Goal: Information Seeking & Learning: Learn about a topic

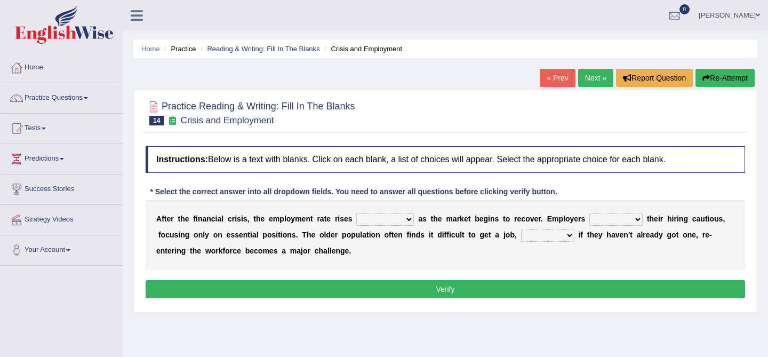
click at [379, 213] on select "normally conversely strenuously sharply" at bounding box center [385, 219] width 58 height 13
click at [585, 77] on link "Next »" at bounding box center [595, 78] width 35 height 18
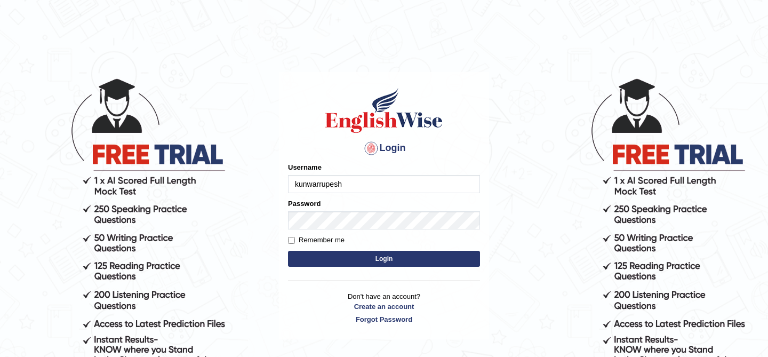
click at [417, 257] on button "Login" at bounding box center [384, 259] width 192 height 16
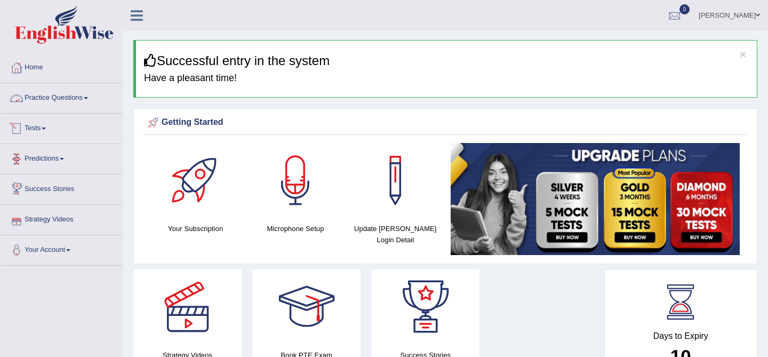
click at [65, 90] on link "Practice Questions" at bounding box center [62, 96] width 122 height 27
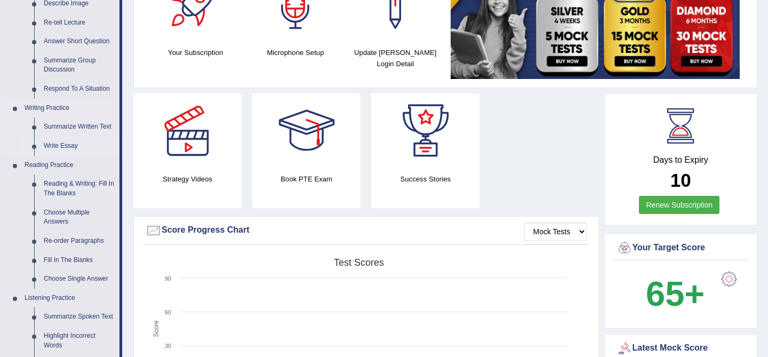
scroll to position [178, 0]
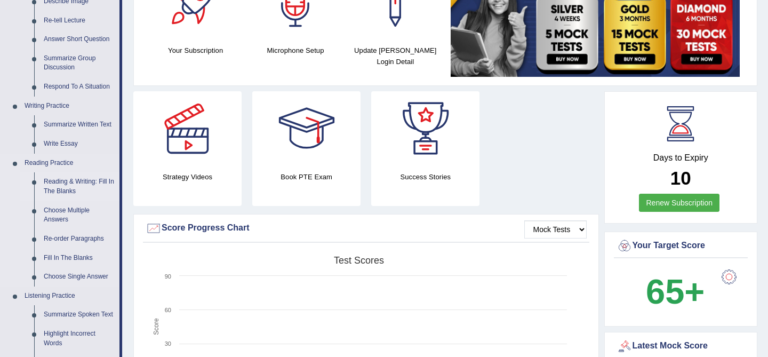
click at [63, 186] on link "Reading & Writing: Fill In The Blanks" at bounding box center [79, 186] width 81 height 28
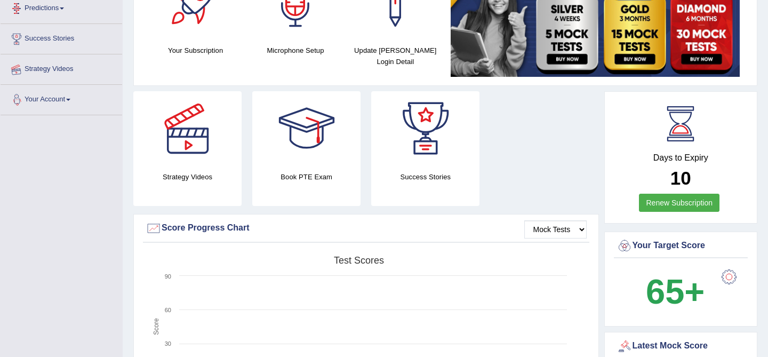
scroll to position [216, 0]
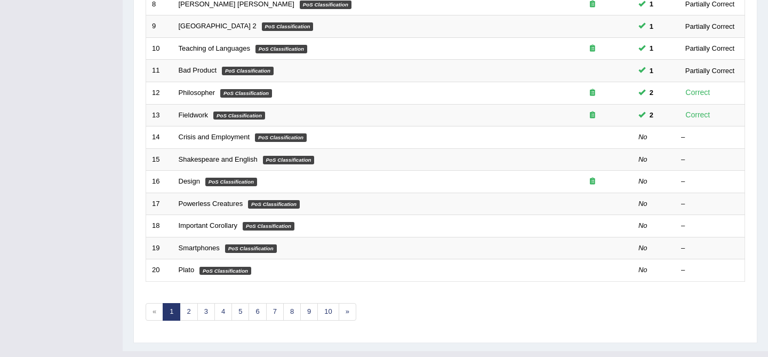
scroll to position [327, 0]
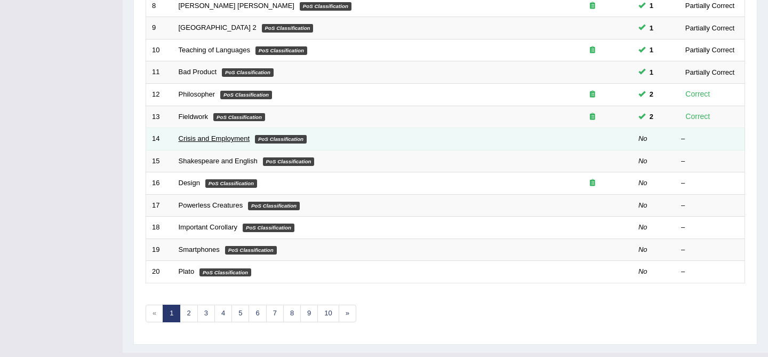
click at [224, 141] on link "Crisis and Employment" at bounding box center [214, 138] width 71 height 8
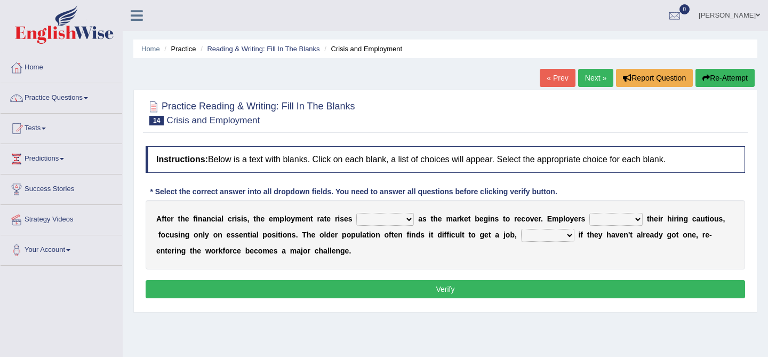
click at [379, 220] on select "normally conversely strenuously sharply" at bounding box center [385, 219] width 58 height 13
select select "sharply"
click at [600, 216] on select "keeping kept keep are kept" at bounding box center [615, 219] width 53 height 13
click at [616, 211] on div "A f t e r t h e f i n a n c i a l c r i s i s , t h e e m p l o y m e n t r a t…" at bounding box center [445, 234] width 599 height 69
click at [619, 219] on select "keeping kept keep are kept" at bounding box center [615, 219] width 53 height 13
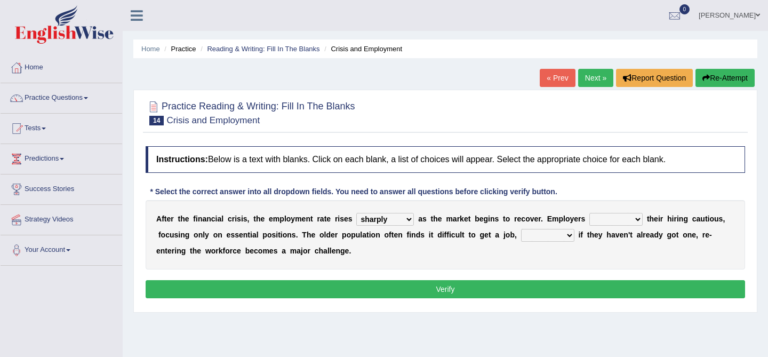
select select "kept"
click at [535, 238] on select "although while then because" at bounding box center [547, 235] width 53 height 13
select select "then"
click at [545, 290] on button "Verify" at bounding box center [445, 289] width 599 height 18
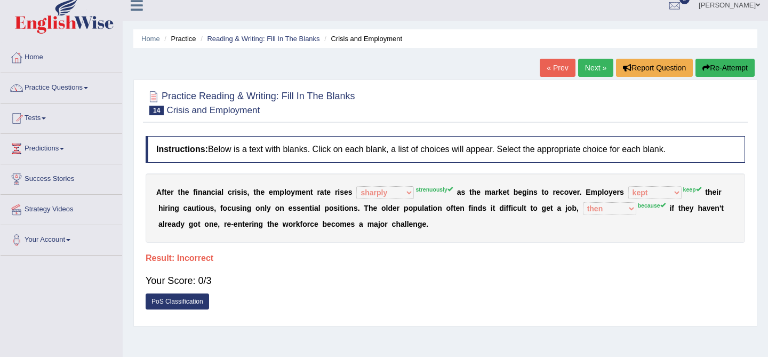
scroll to position [3, 0]
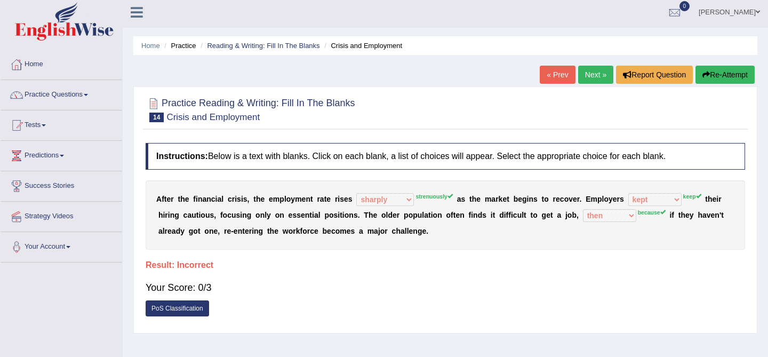
click at [723, 78] on button "Re-Attempt" at bounding box center [724, 75] width 59 height 18
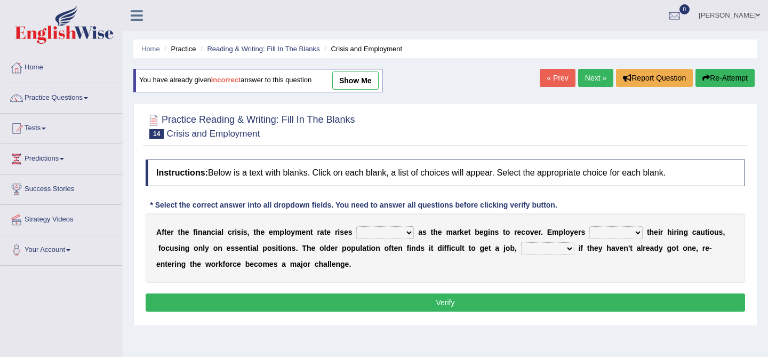
click at [544, 246] on select "although while then because" at bounding box center [547, 248] width 53 height 13
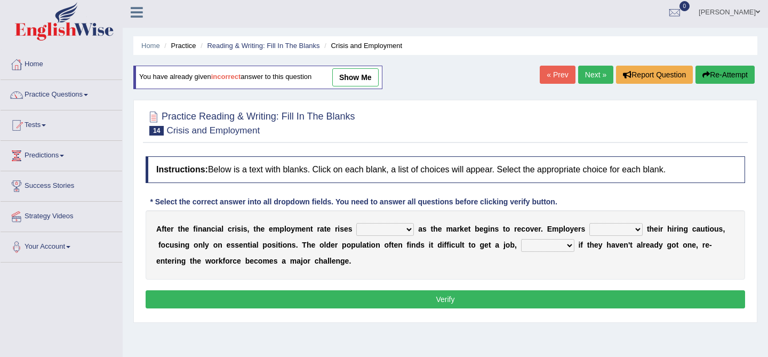
select select "because"
click at [601, 229] on select "keeping kept keep are kept" at bounding box center [615, 229] width 53 height 13
select select "keep"
click at [396, 234] on select "normally conversely strenuously sharply" at bounding box center [385, 229] width 58 height 13
select select "strenuously"
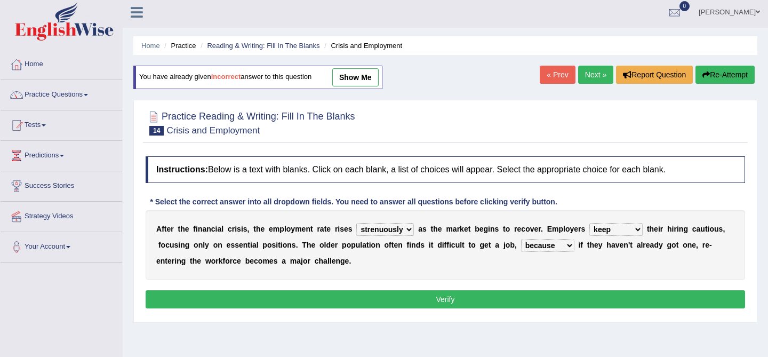
click at [513, 294] on button "Verify" at bounding box center [445, 299] width 599 height 18
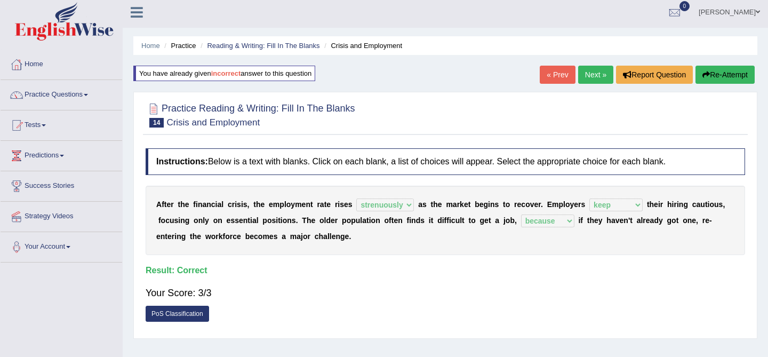
click at [708, 74] on button "Re-Attempt" at bounding box center [724, 75] width 59 height 18
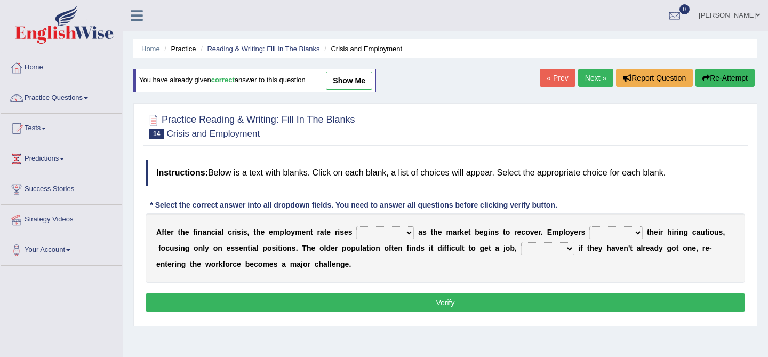
scroll to position [3, 0]
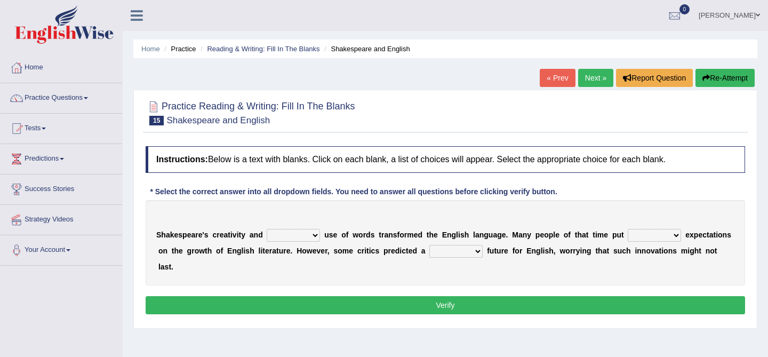
click at [303, 234] on select "idealized intensive fancied inventive" at bounding box center [293, 235] width 53 height 13
click at [309, 229] on select "idealized intensive fancied inventive" at bounding box center [293, 235] width 53 height 13
select select "intensive"
click at [299, 233] on select "idealized intensive fancied inventive" at bounding box center [293, 235] width 53 height 13
click at [638, 237] on select "wide much high more" at bounding box center [654, 235] width 53 height 13
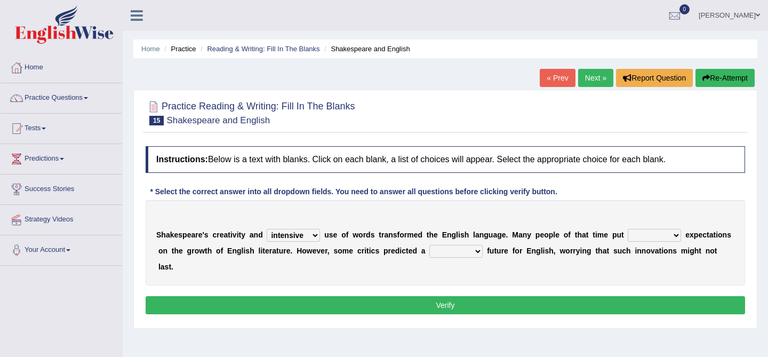
select select "high"
click at [442, 253] on select "monetary promising irresistible daunting" at bounding box center [455, 251] width 53 height 13
select select "irresistible"
click at [476, 296] on button "Verify" at bounding box center [445, 305] width 599 height 18
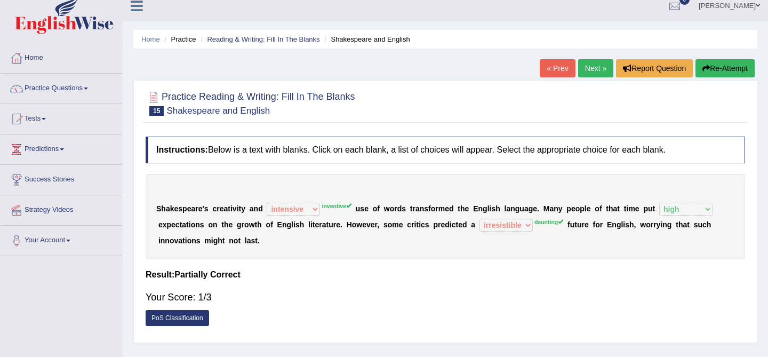
scroll to position [12, 0]
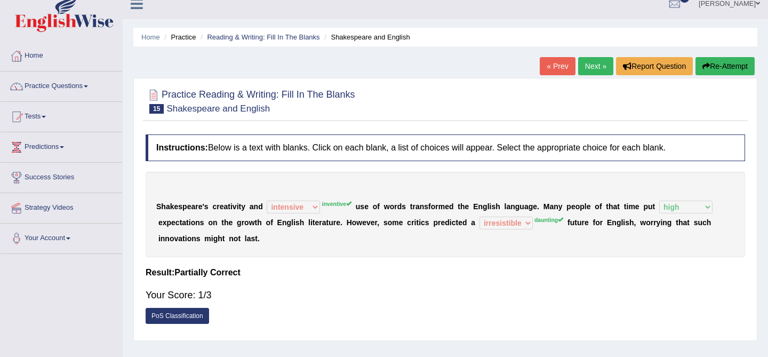
click at [711, 59] on button "Re-Attempt" at bounding box center [724, 66] width 59 height 18
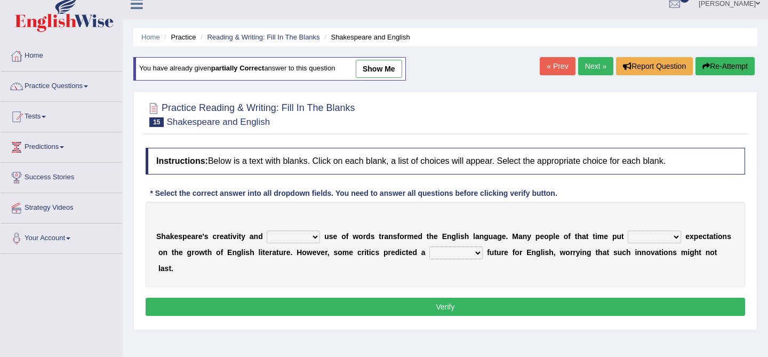
click at [304, 234] on select "idealized intensive fancied inventive" at bounding box center [293, 236] width 53 height 13
select select "inventive"
click at [436, 254] on select "monetary promising irresistible daunting" at bounding box center [455, 252] width 53 height 13
select select "daunting"
click at [648, 237] on select "wide much high more" at bounding box center [654, 236] width 53 height 13
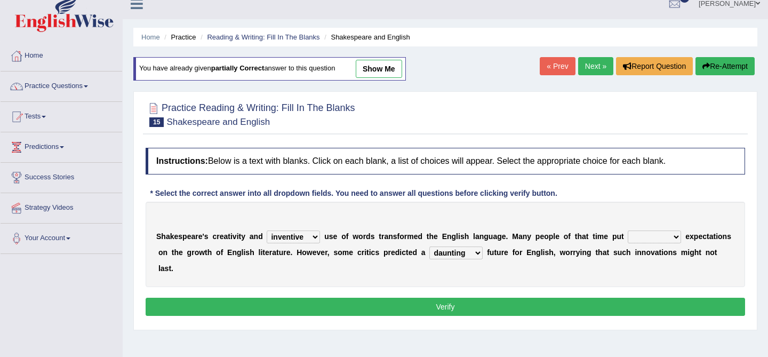
select select "high"
click at [602, 298] on button "Verify" at bounding box center [445, 307] width 599 height 18
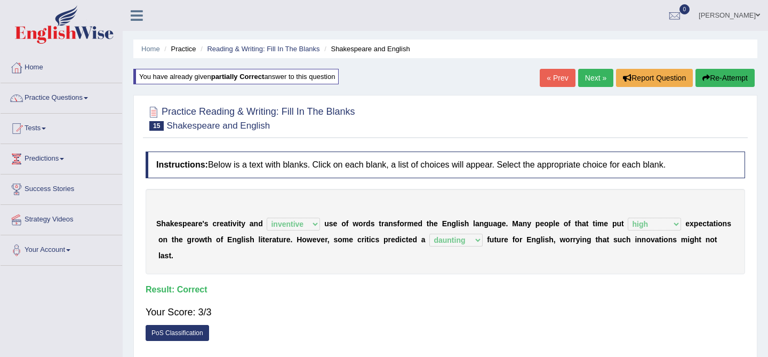
click at [588, 78] on link "Next »" at bounding box center [595, 78] width 35 height 18
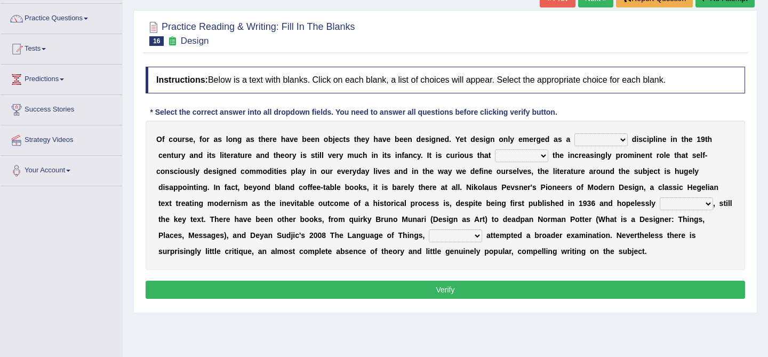
scroll to position [80, 0]
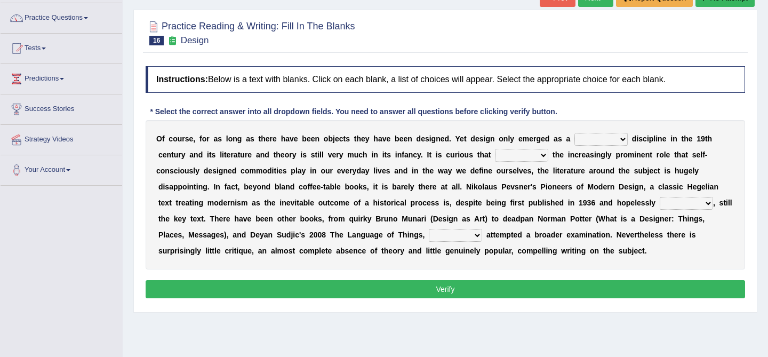
click at [605, 133] on select "bilateral ubiquitous foremost dedicated" at bounding box center [600, 139] width 53 height 13
select select "dedicated"
click at [530, 151] on select "since despite within through" at bounding box center [521, 155] width 53 height 13
click at [527, 150] on select "since despite within through" at bounding box center [521, 155] width 53 height 13
select select "within"
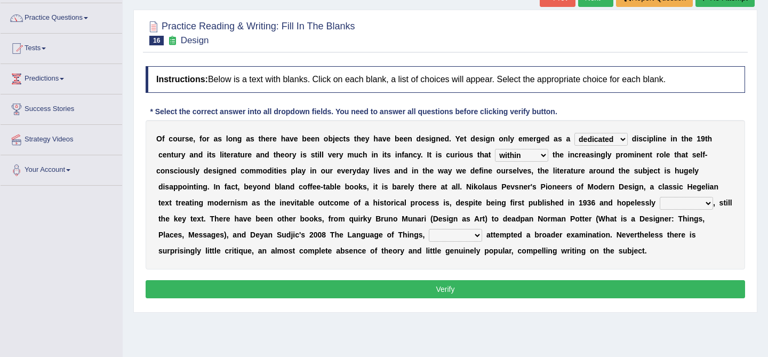
click at [691, 201] on select "dates dating date dated" at bounding box center [686, 203] width 53 height 13
select select "dating"
click at [429, 233] on select "which then however as" at bounding box center [455, 235] width 53 height 13
select select "which"
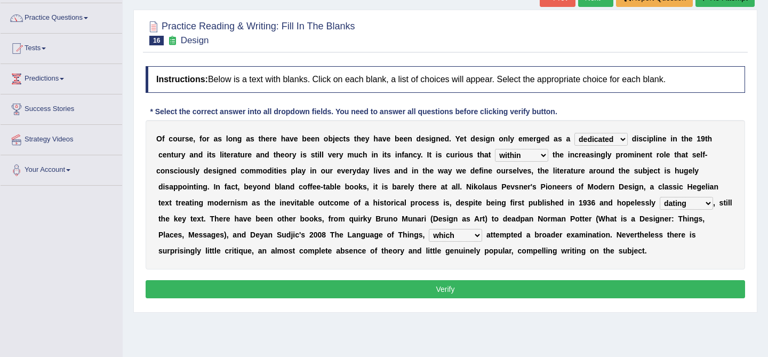
click at [425, 292] on button "Verify" at bounding box center [445, 289] width 599 height 18
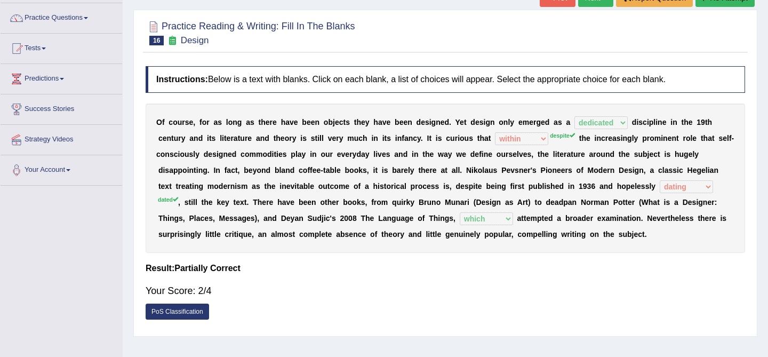
click at [425, 292] on div "Your Score: 2/4" at bounding box center [445, 291] width 599 height 26
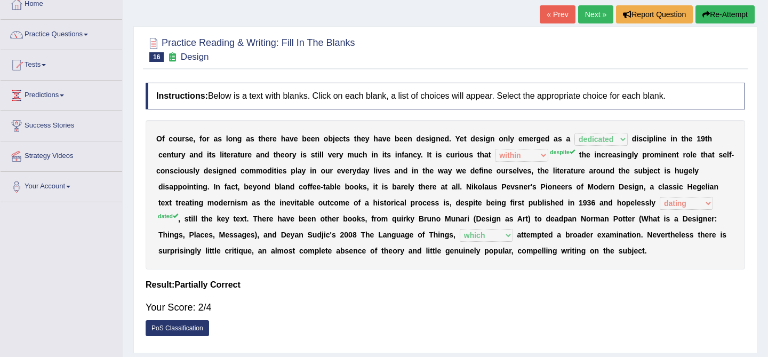
scroll to position [0, 0]
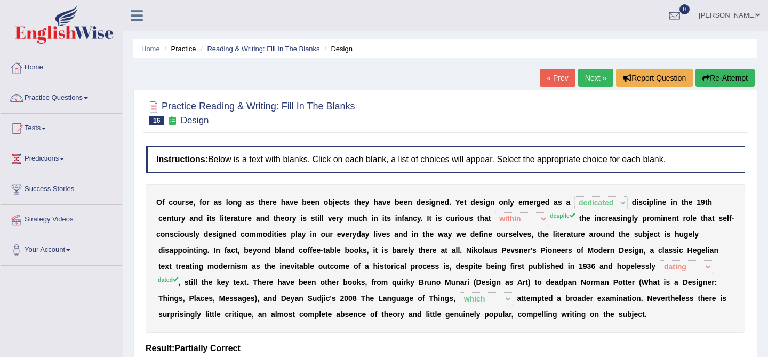
click at [722, 75] on button "Re-Attempt" at bounding box center [724, 78] width 59 height 18
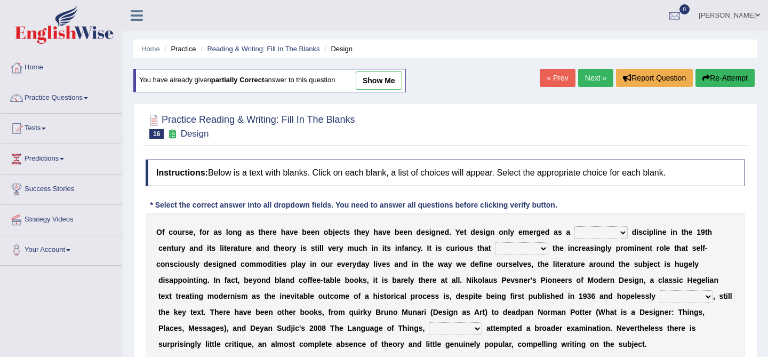
select select "dedicated"
click at [529, 251] on select "since despite within through" at bounding box center [521, 248] width 53 height 13
select select "despite"
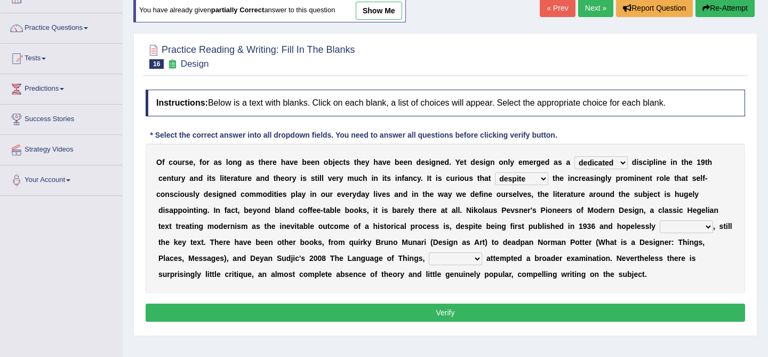
scroll to position [71, 0]
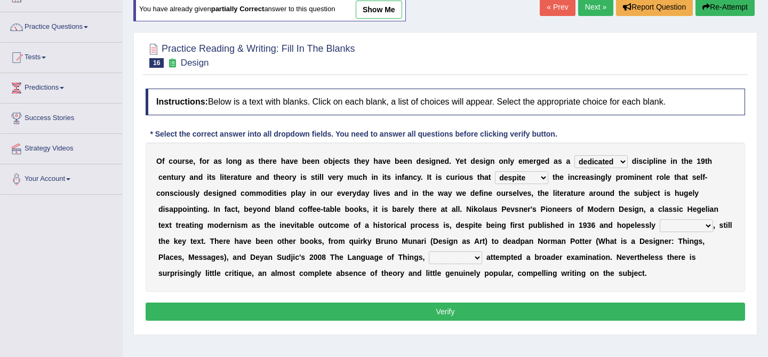
click at [684, 225] on select "dates dating date dated" at bounding box center [686, 225] width 53 height 13
select select "dated"
click at [433, 256] on select "which then however as" at bounding box center [455, 257] width 53 height 13
select select "which"
click at [439, 314] on button "Verify" at bounding box center [445, 311] width 599 height 18
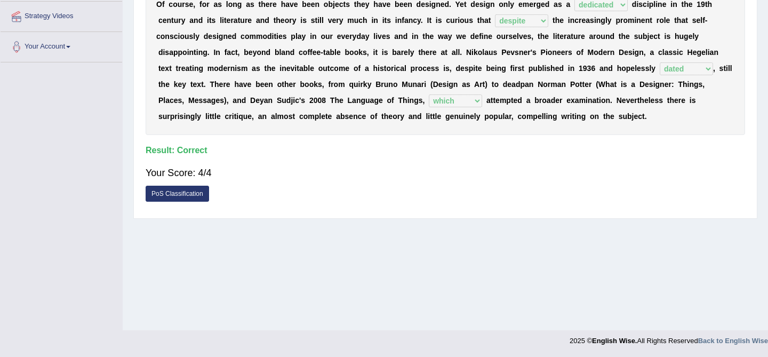
scroll to position [0, 0]
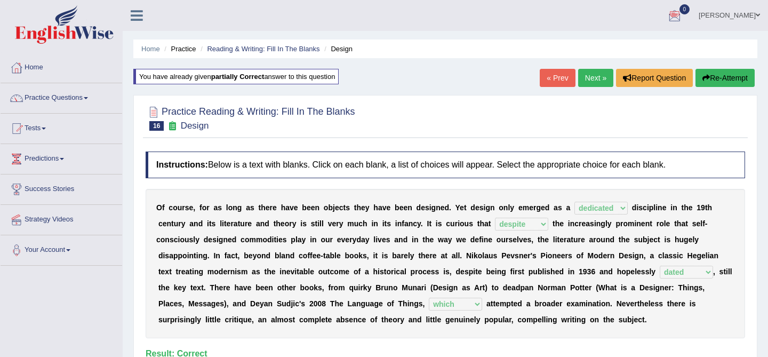
click at [725, 83] on button "Re-Attempt" at bounding box center [724, 78] width 59 height 18
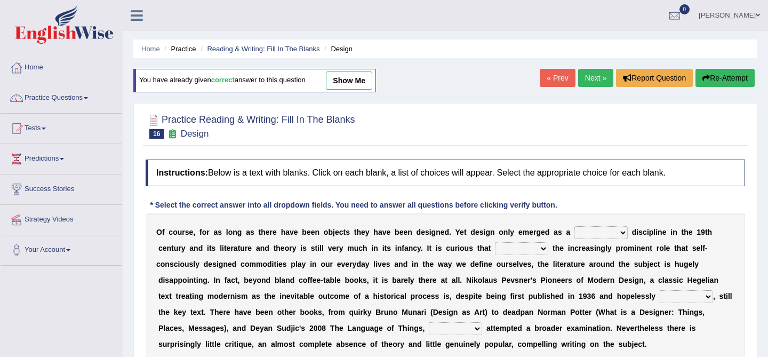
click at [583, 80] on link "Next »" at bounding box center [595, 78] width 35 height 18
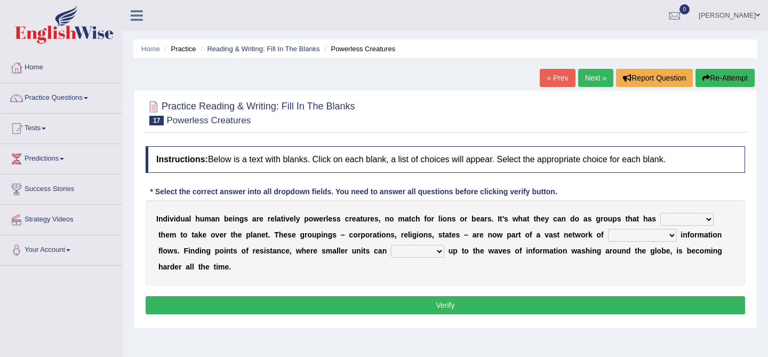
click at [674, 216] on select "enabled contended embodied conjured" at bounding box center [686, 219] width 53 height 13
select select "enabled"
click at [621, 236] on select "interconnected overlapping fastened exploited" at bounding box center [642, 235] width 69 height 13
select select "interconnected"
click at [402, 251] on select "stand raise hail pump" at bounding box center [417, 251] width 53 height 13
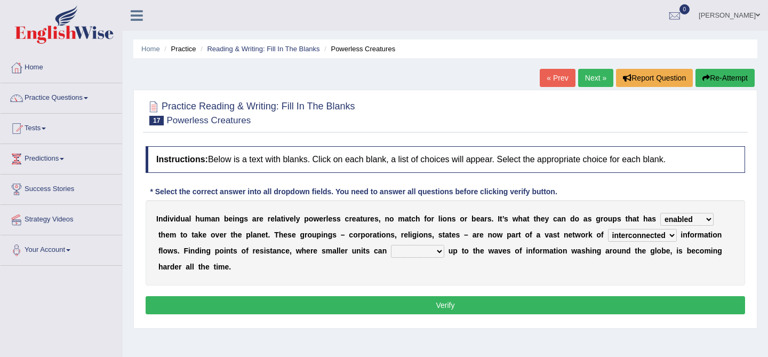
select select "raise"
click at [404, 252] on select "stand raise hail pump" at bounding box center [417, 251] width 53 height 13
click at [626, 227] on div "I n d i v i d u a l h u m a n b e i n g s a r e r e l a t i v e l y p o w e r l…" at bounding box center [445, 242] width 599 height 85
click at [597, 309] on button "Verify" at bounding box center [445, 305] width 599 height 18
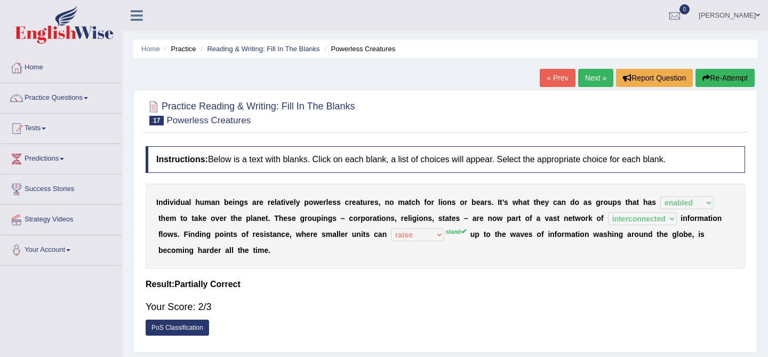
click at [708, 77] on button "Re-Attempt" at bounding box center [724, 78] width 59 height 18
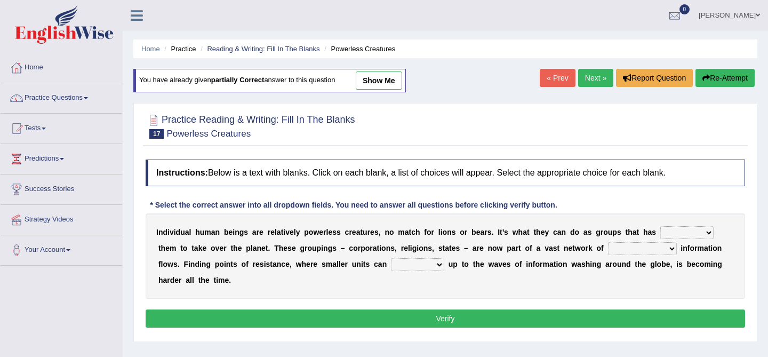
select select "stand"
click at [636, 245] on select "interconnected overlapping fastened exploited" at bounding box center [642, 248] width 69 height 13
select select "interconnected"
click at [670, 225] on div "I n d i v i d u a l h u m a n b e i n g s a r e r e l a t i v e l y p o w e r l…" at bounding box center [445, 255] width 599 height 85
click at [669, 234] on select "enabled contended embodied conjured" at bounding box center [686, 232] width 53 height 13
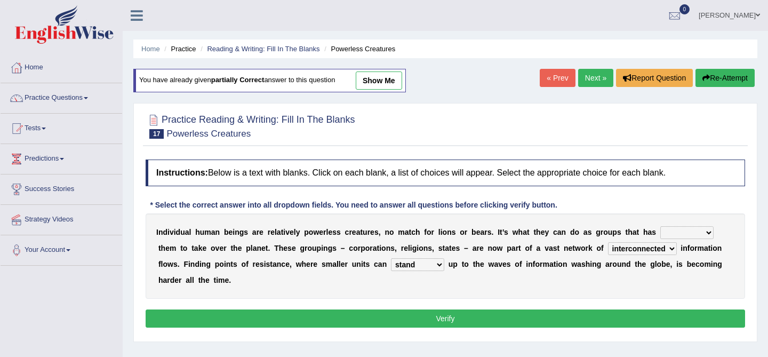
select select "enabled"
click at [391, 261] on select "stand raise hail pump" at bounding box center [417, 264] width 53 height 13
click at [450, 316] on button "Verify" at bounding box center [445, 318] width 599 height 18
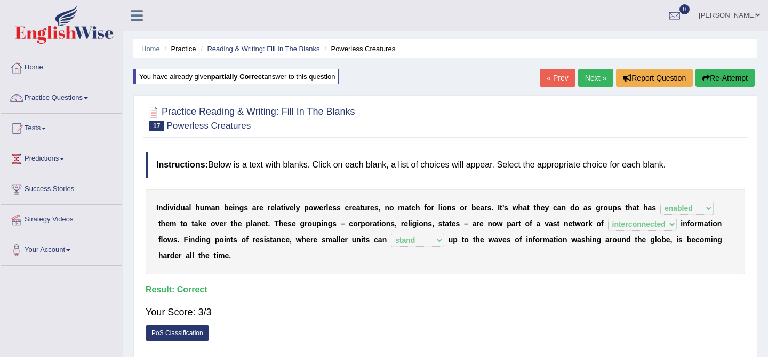
click at [587, 77] on link "Next »" at bounding box center [595, 78] width 35 height 18
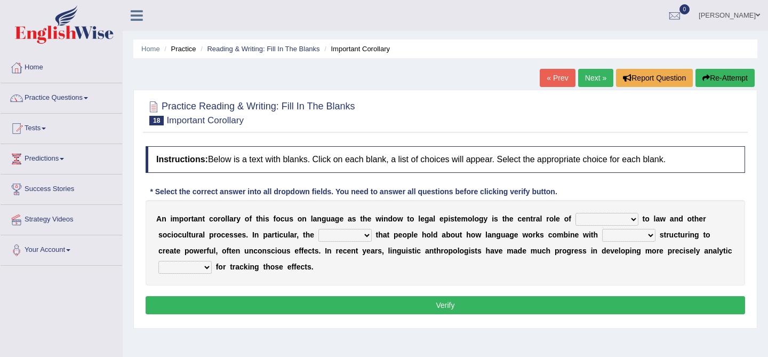
click at [623, 216] on select "discourse epoch dialect acquaintance" at bounding box center [606, 219] width 63 height 13
select select "acquaintance"
click at [359, 237] on select "deviation besmirch consent ideas" at bounding box center [344, 235] width 53 height 13
select select "deviation"
click at [616, 235] on select "mandatory linguistic legitimate customary" at bounding box center [628, 235] width 53 height 13
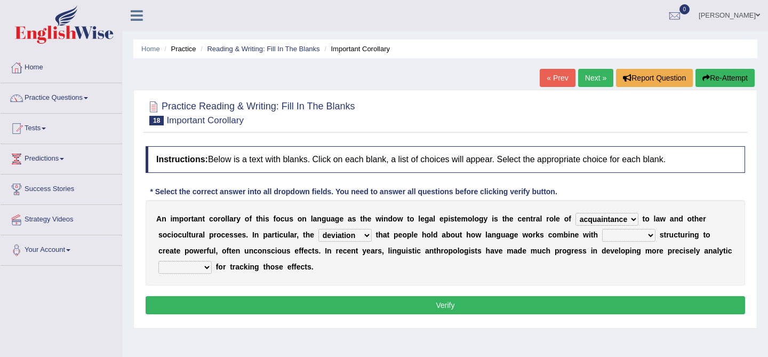
select select "linguistic"
click at [202, 266] on select "tools appetite albums stroke" at bounding box center [184, 267] width 53 height 13
select select "tools"
click at [228, 300] on button "Verify" at bounding box center [445, 305] width 599 height 18
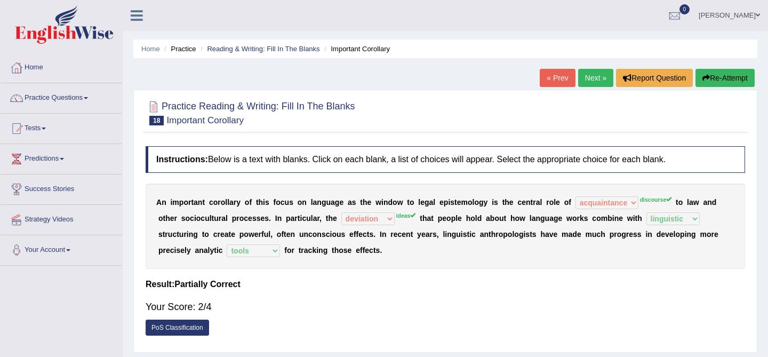
click at [710, 84] on button "Re-Attempt" at bounding box center [724, 78] width 59 height 18
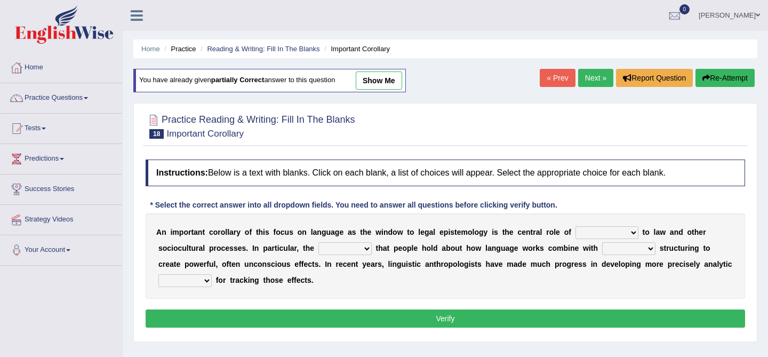
select select "discourse"
click at [364, 251] on select "deviation besmirch consent ideas" at bounding box center [344, 248] width 53 height 13
select select "ideas"
click at [625, 249] on select "mandatory linguistic legitimate customary" at bounding box center [628, 248] width 53 height 13
select select "legitimate"
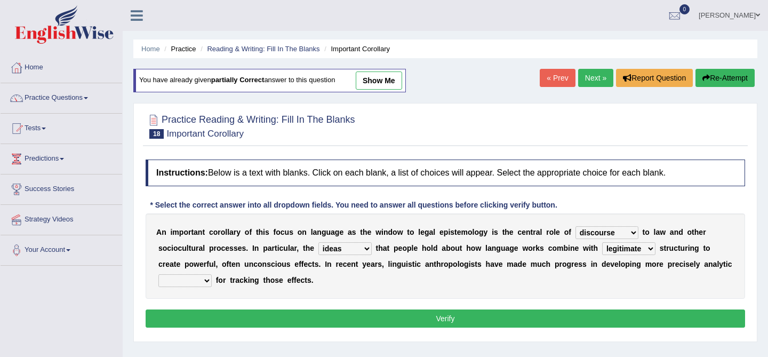
click at [195, 275] on select "tools appetite albums stroke" at bounding box center [184, 280] width 53 height 13
select select "tools"
click at [190, 278] on select "tools appetite albums stroke" at bounding box center [184, 280] width 53 height 13
click at [623, 255] on div "A n i m p o r t a n t c o r o l l a r y o f t h i s f o c u s o n l a n g u a g…" at bounding box center [445, 255] width 599 height 85
click at [631, 247] on select "mandatory linguistic legitimate customary" at bounding box center [628, 248] width 53 height 13
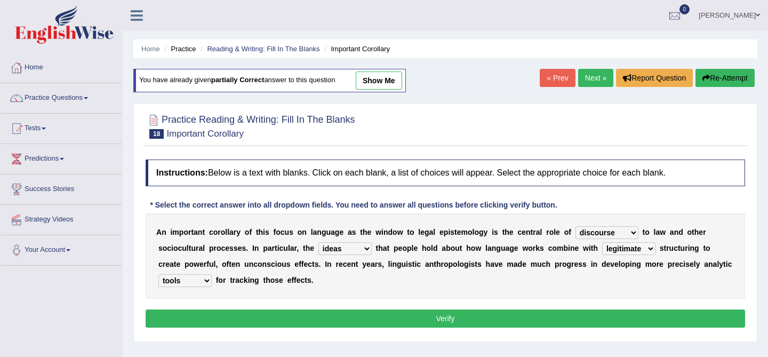
select select "linguistic"
click at [631, 251] on select "mandatory linguistic legitimate customary" at bounding box center [628, 248] width 53 height 13
click at [633, 315] on button "Verify" at bounding box center [445, 318] width 599 height 18
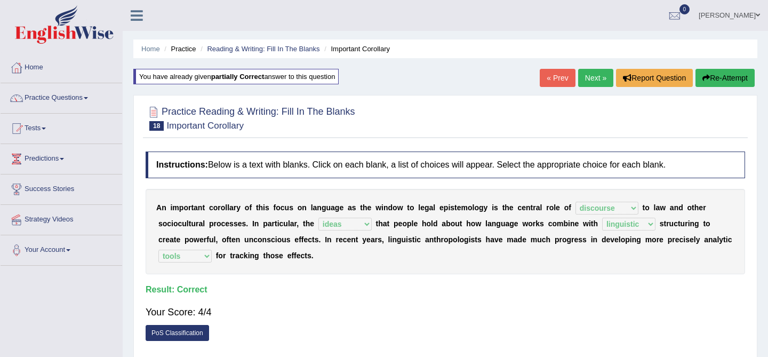
click at [582, 80] on link "Next »" at bounding box center [595, 78] width 35 height 18
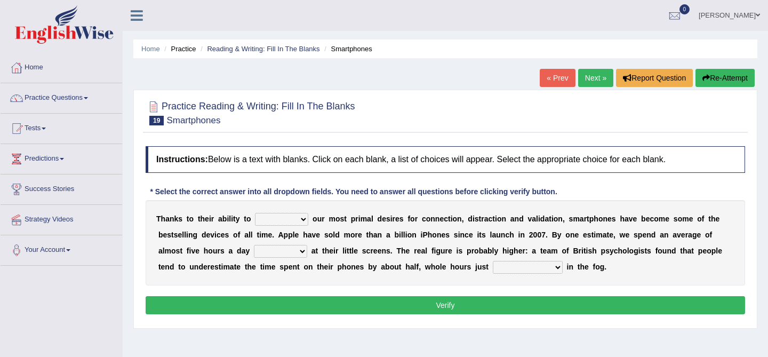
click at [275, 215] on select "hijack describe sharpen conserve" at bounding box center [281, 219] width 53 height 13
